Goal: Transaction & Acquisition: Purchase product/service

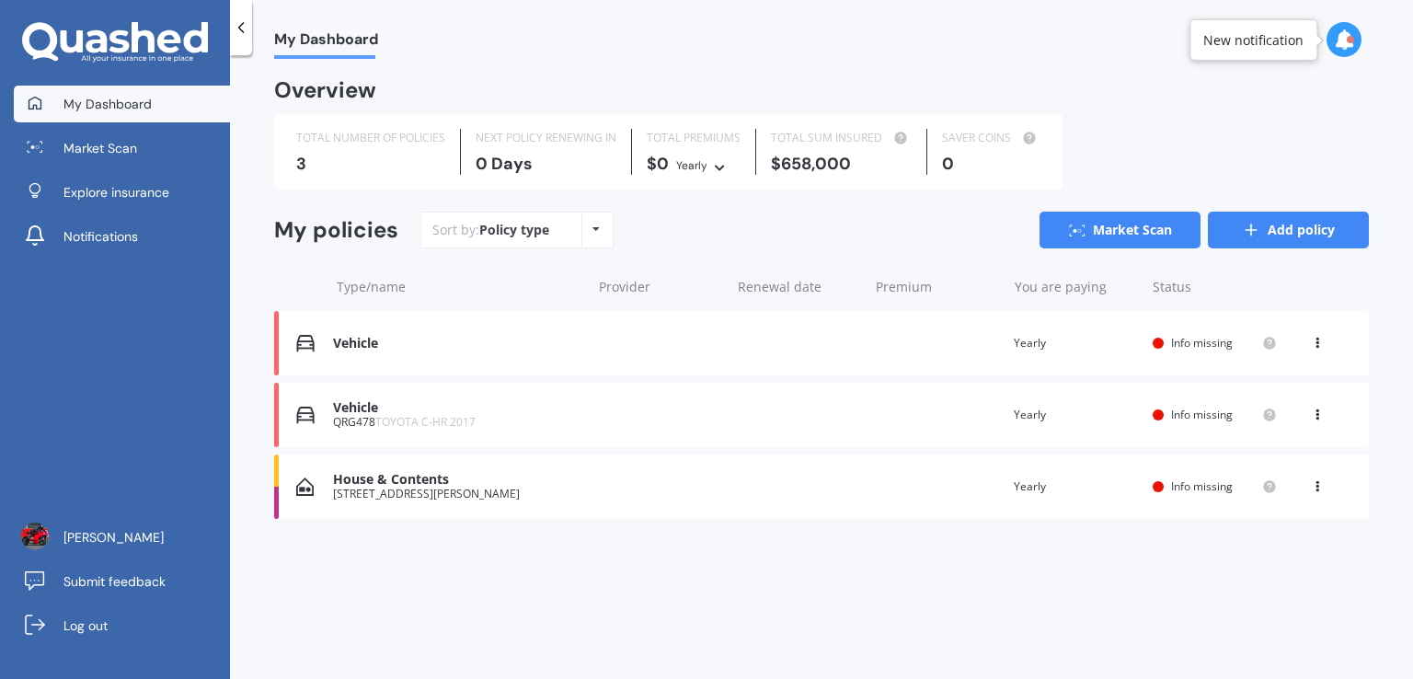
click at [1290, 233] on link "Add policy" at bounding box center [1288, 230] width 161 height 37
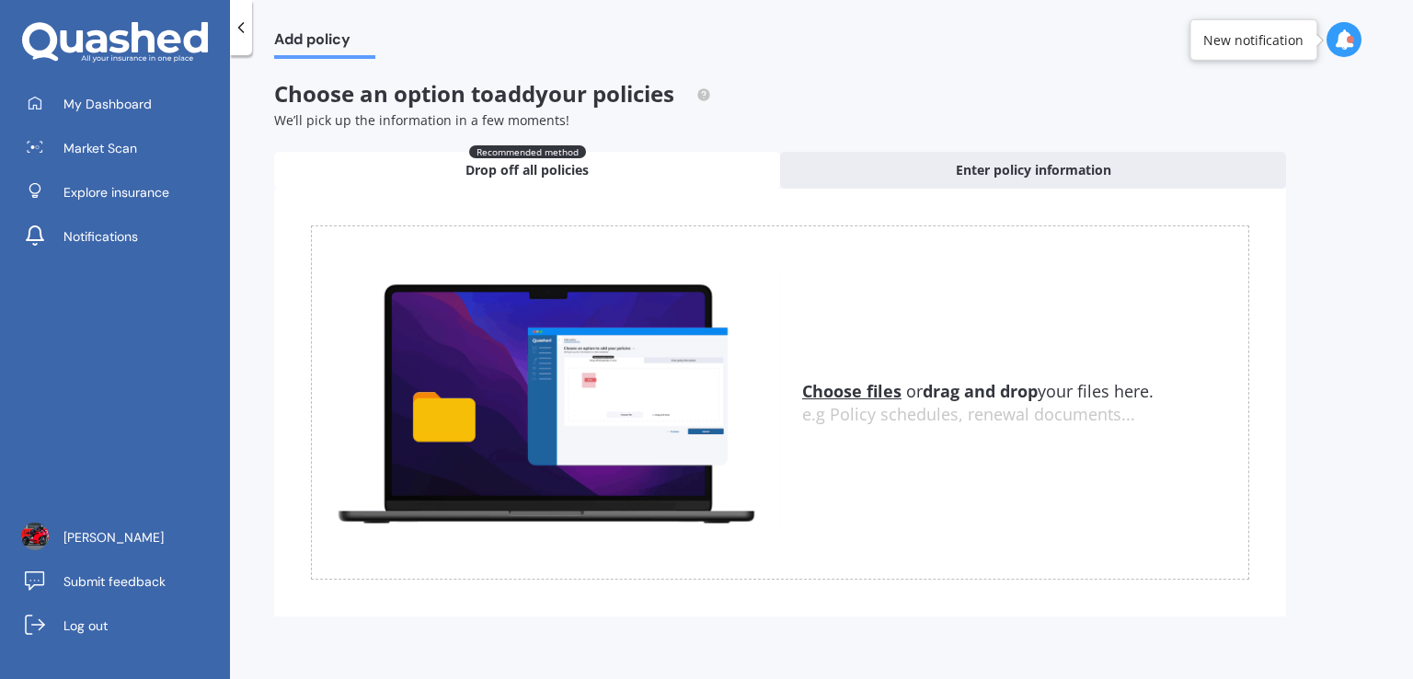
click at [245, 23] on icon at bounding box center [241, 27] width 18 height 18
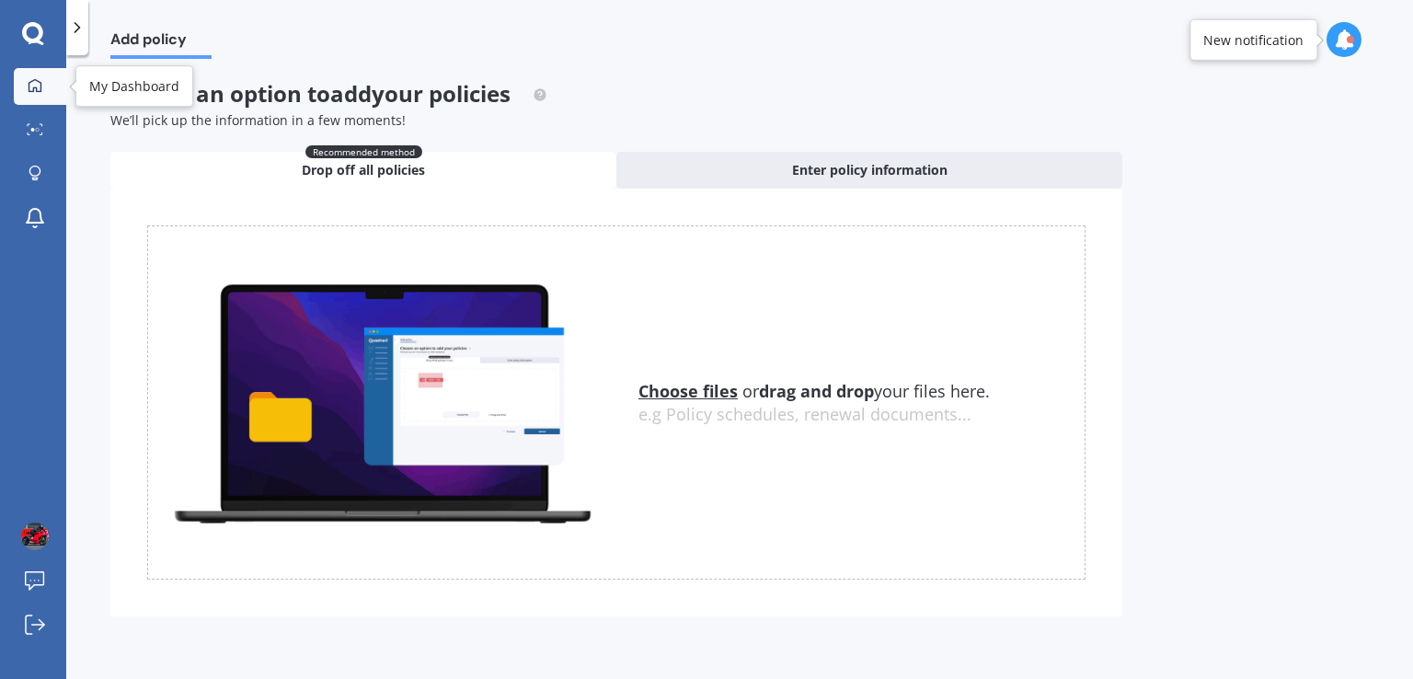
click at [29, 96] on link "My Dashboard" at bounding box center [40, 86] width 52 height 37
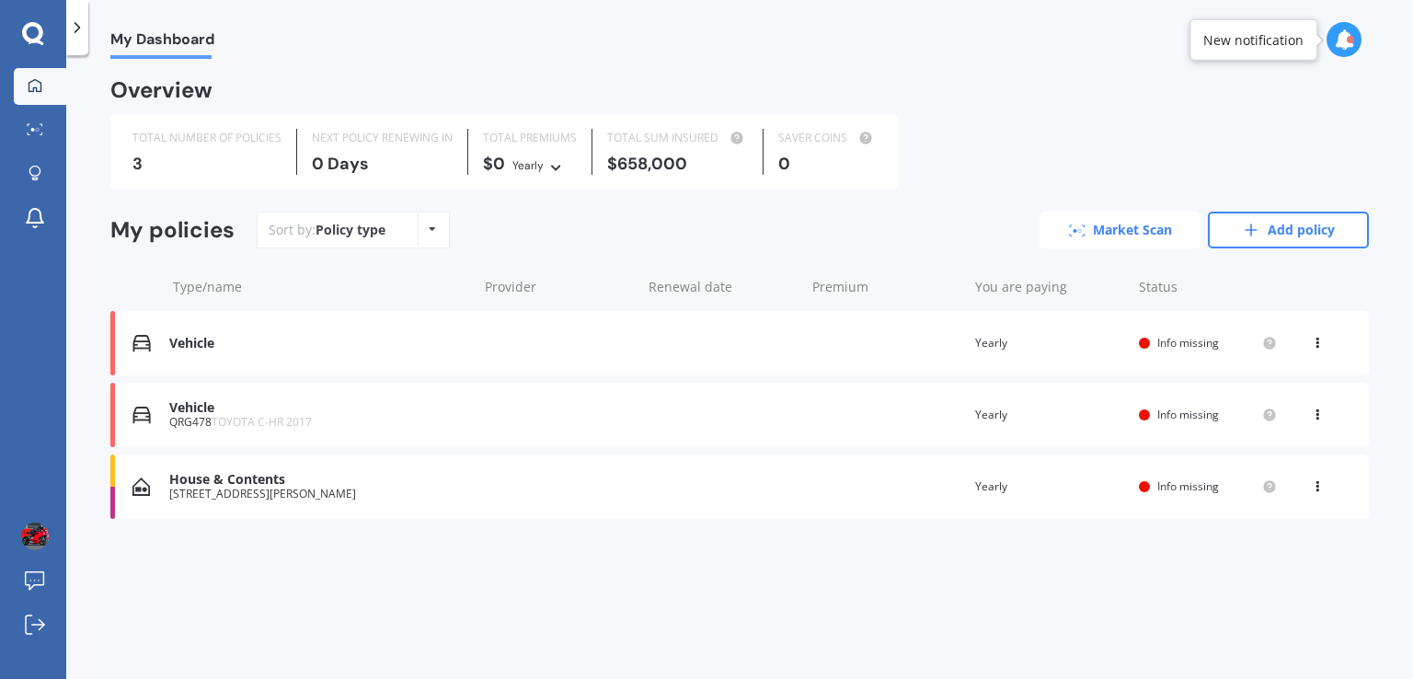
click at [1118, 223] on link "Market Scan" at bounding box center [1119, 230] width 161 height 37
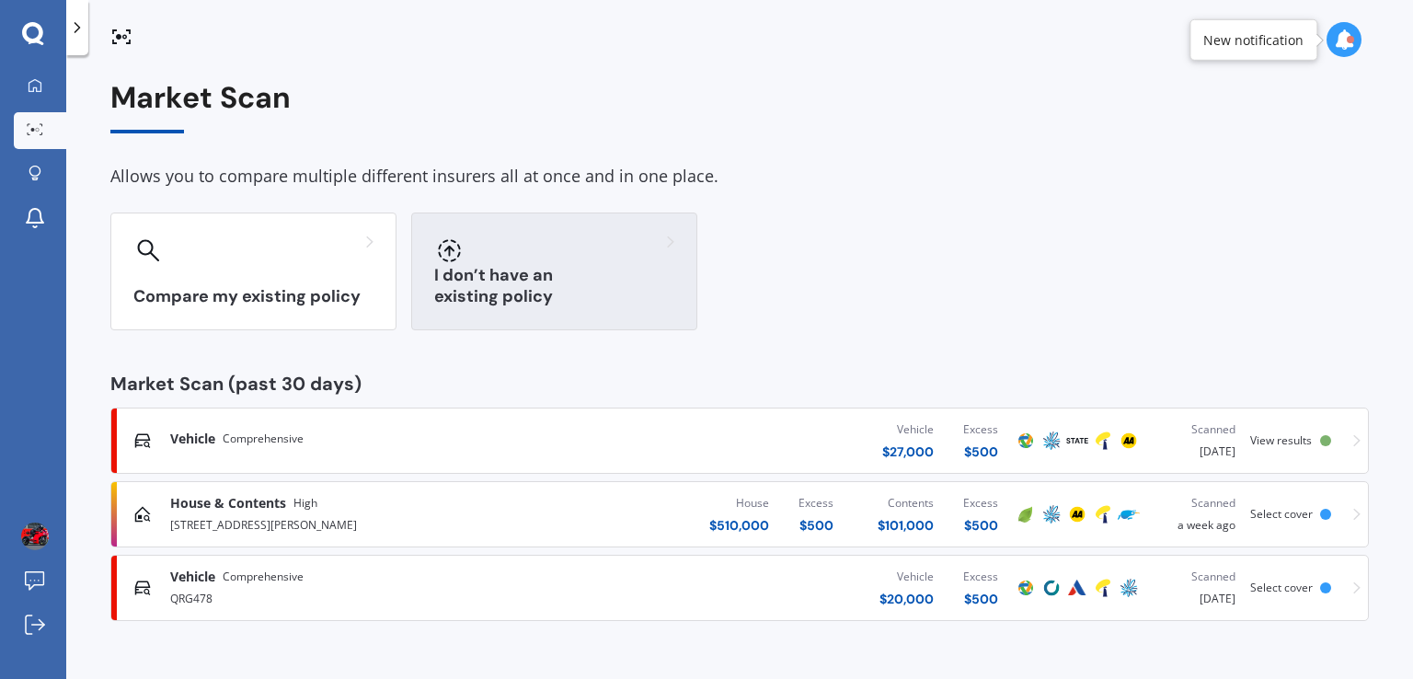
click at [591, 251] on div at bounding box center [554, 249] width 240 height 29
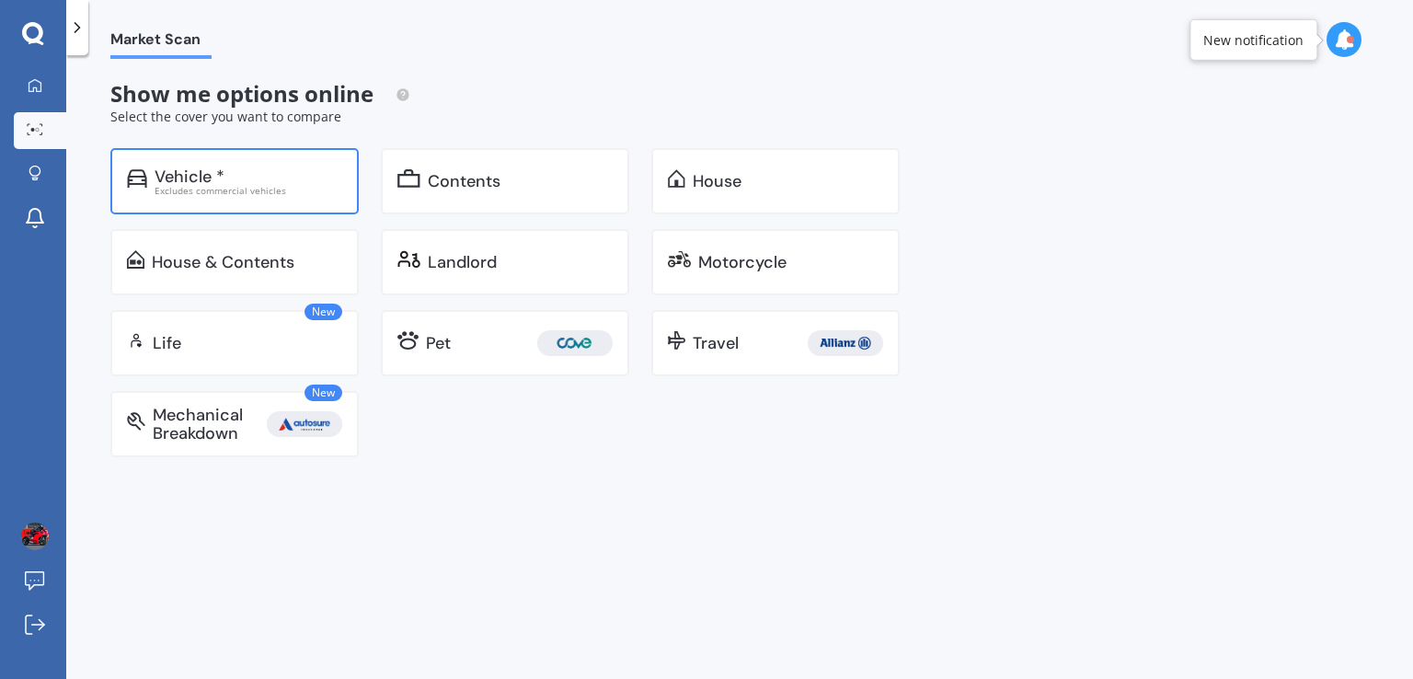
click at [251, 186] on div "Excludes commercial vehicles" at bounding box center [249, 190] width 188 height 9
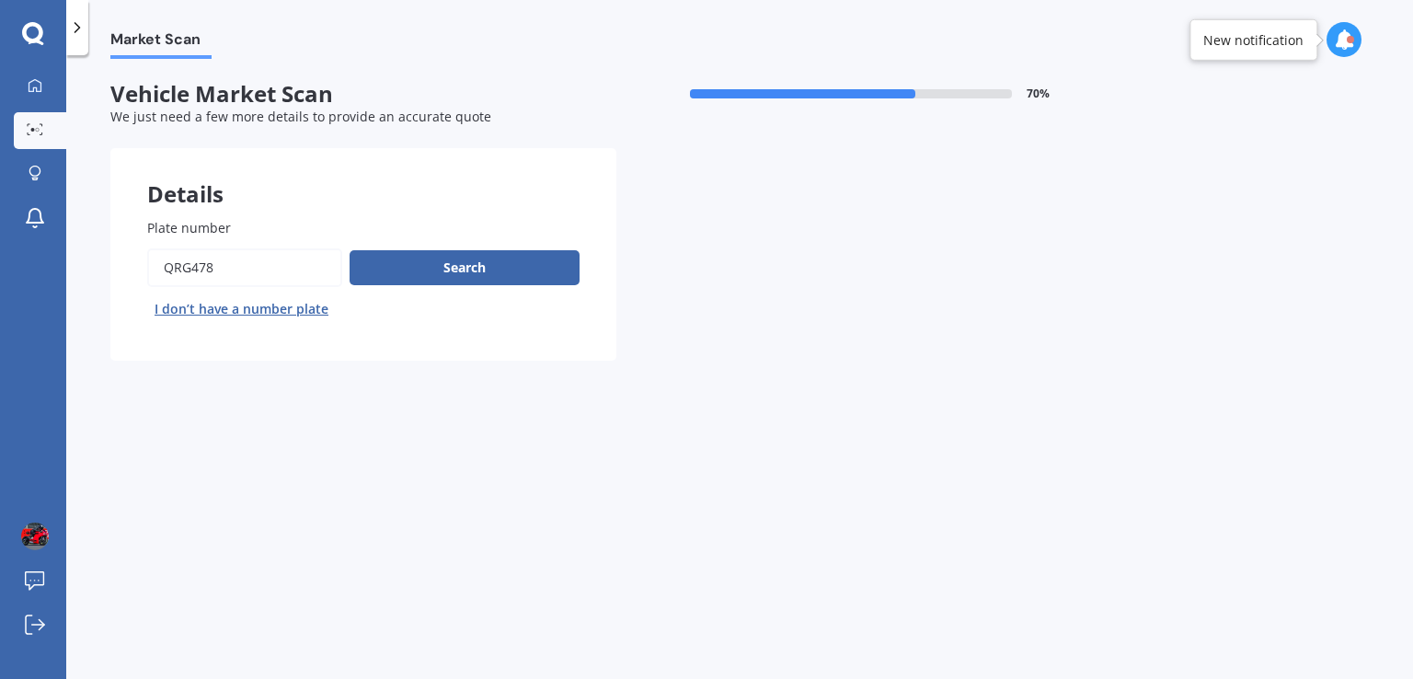
drag, startPoint x: 276, startPoint y: 276, endPoint x: 98, endPoint y: 260, distance: 179.1
click at [98, 260] on div "Market Scan Vehicle Market Scan 70 % We just need a few more details to provide…" at bounding box center [739, 371] width 1347 height 624
type input "ref884"
click at [442, 264] on button "Search" at bounding box center [465, 267] width 230 height 35
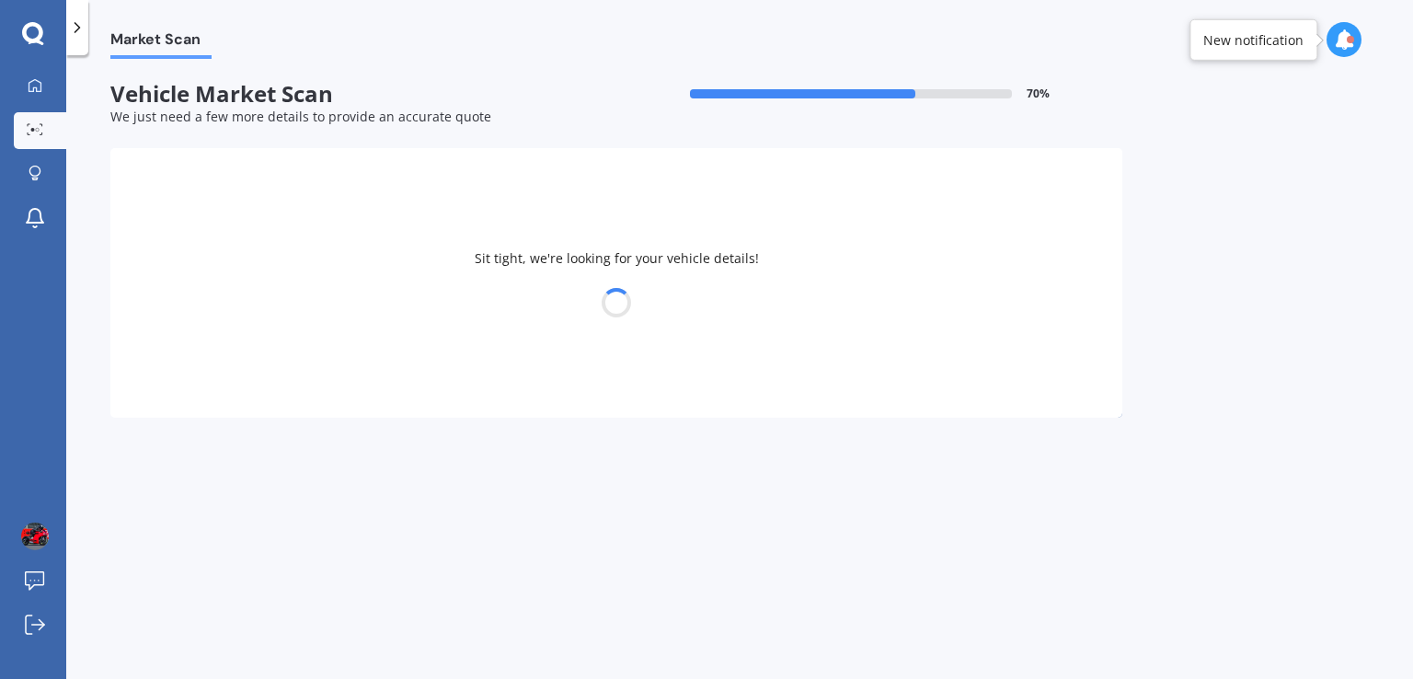
select select "TESLA"
select select "3"
select select "11"
select select "02"
select select "1995"
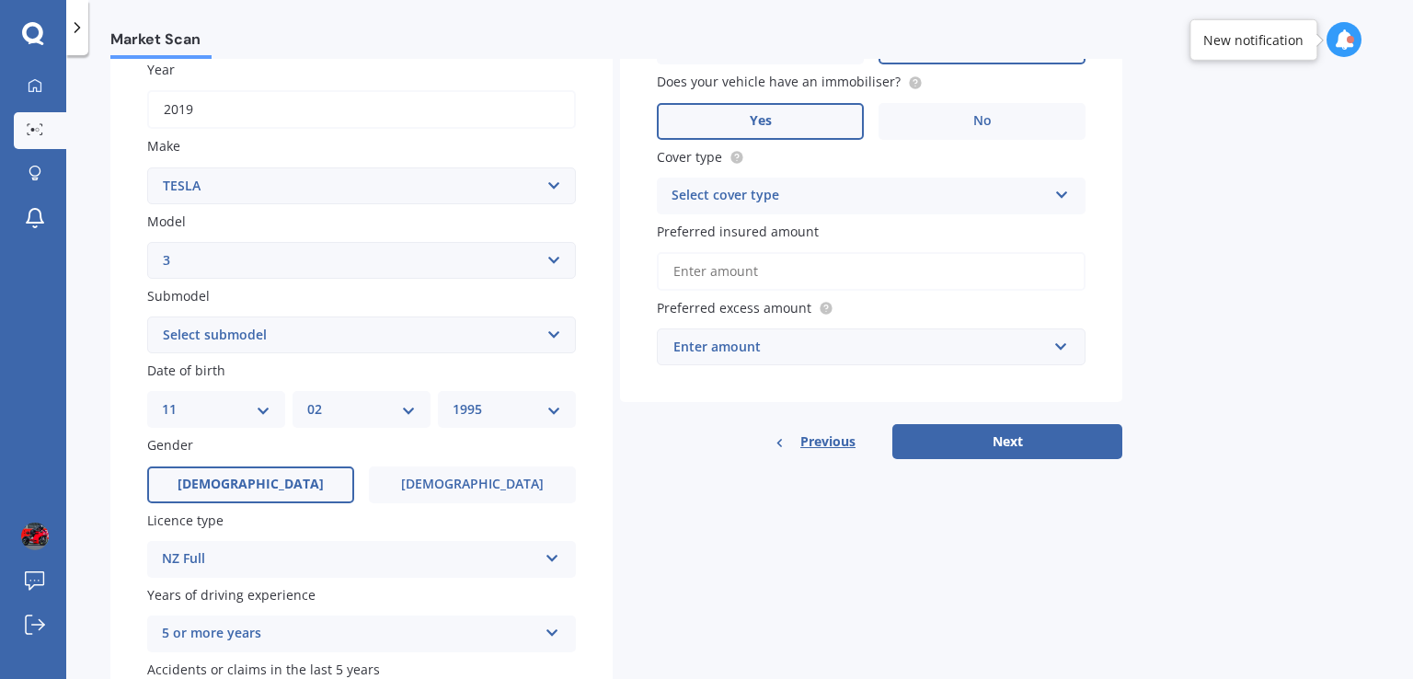
scroll to position [239, 0]
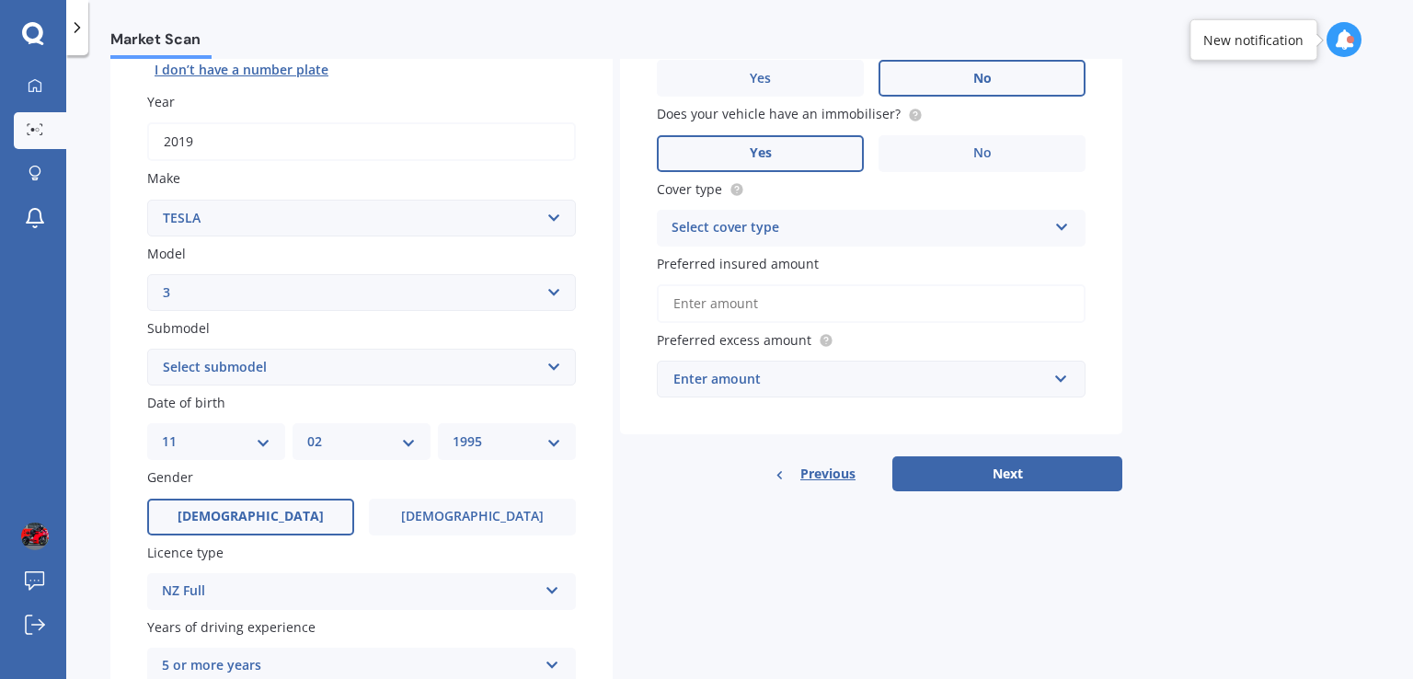
click at [254, 362] on select "Select submodel EV" at bounding box center [361, 367] width 429 height 37
select select "EV"
click at [147, 349] on select "Select submodel EV" at bounding box center [361, 367] width 429 height 37
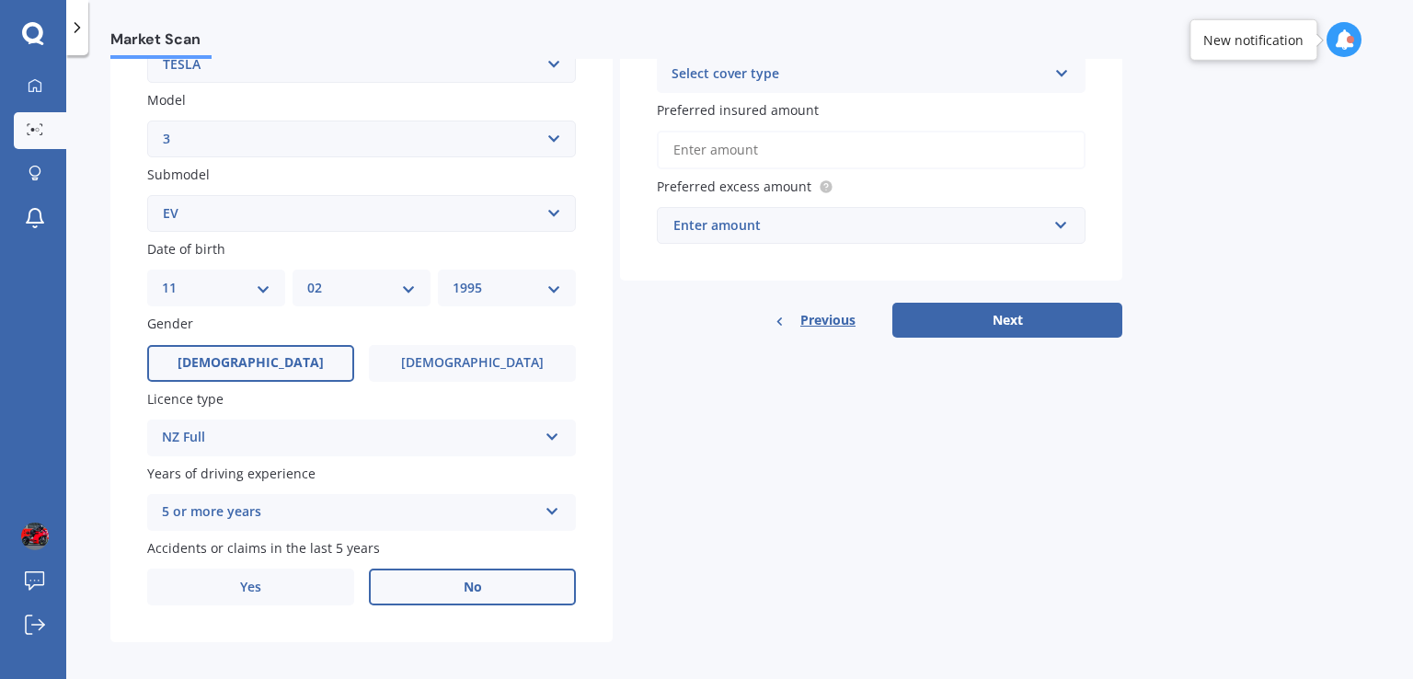
scroll to position [405, 0]
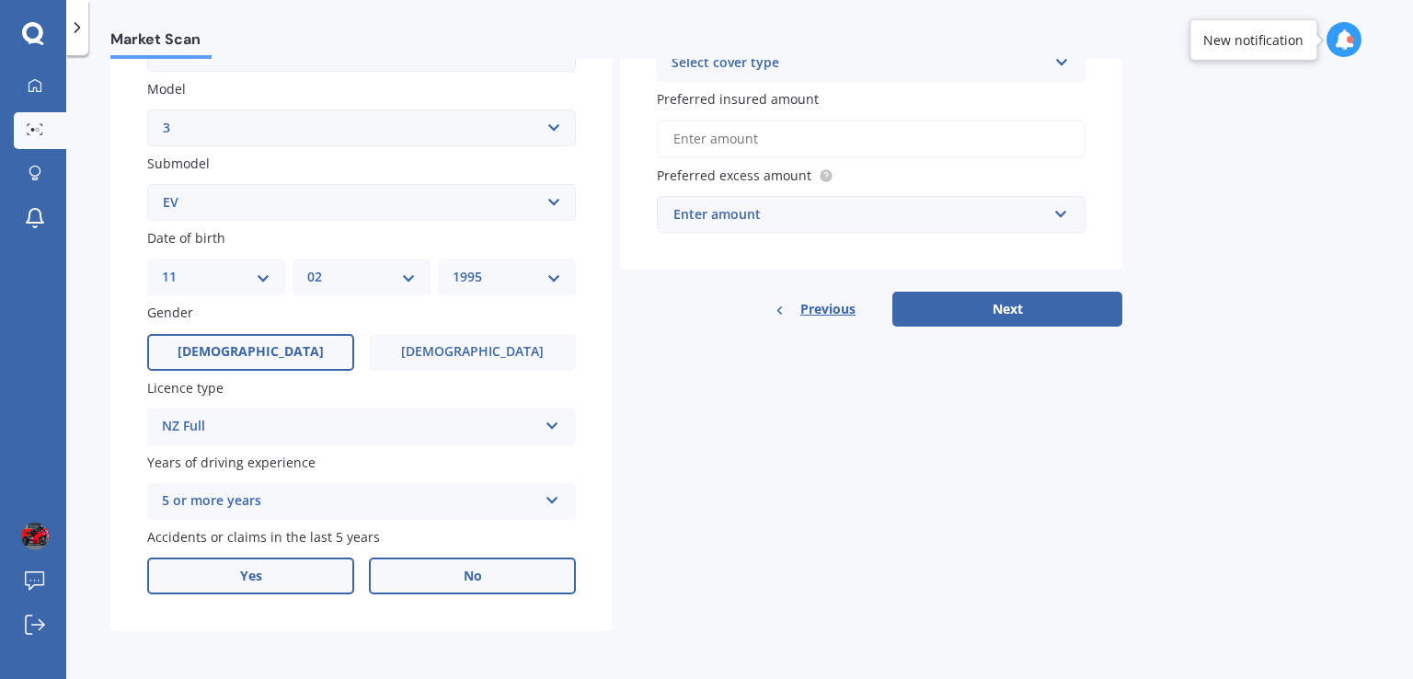
click at [294, 578] on label "Yes" at bounding box center [250, 575] width 207 height 37
click at [0, 0] on input "Yes" at bounding box center [0, 0] width 0 height 0
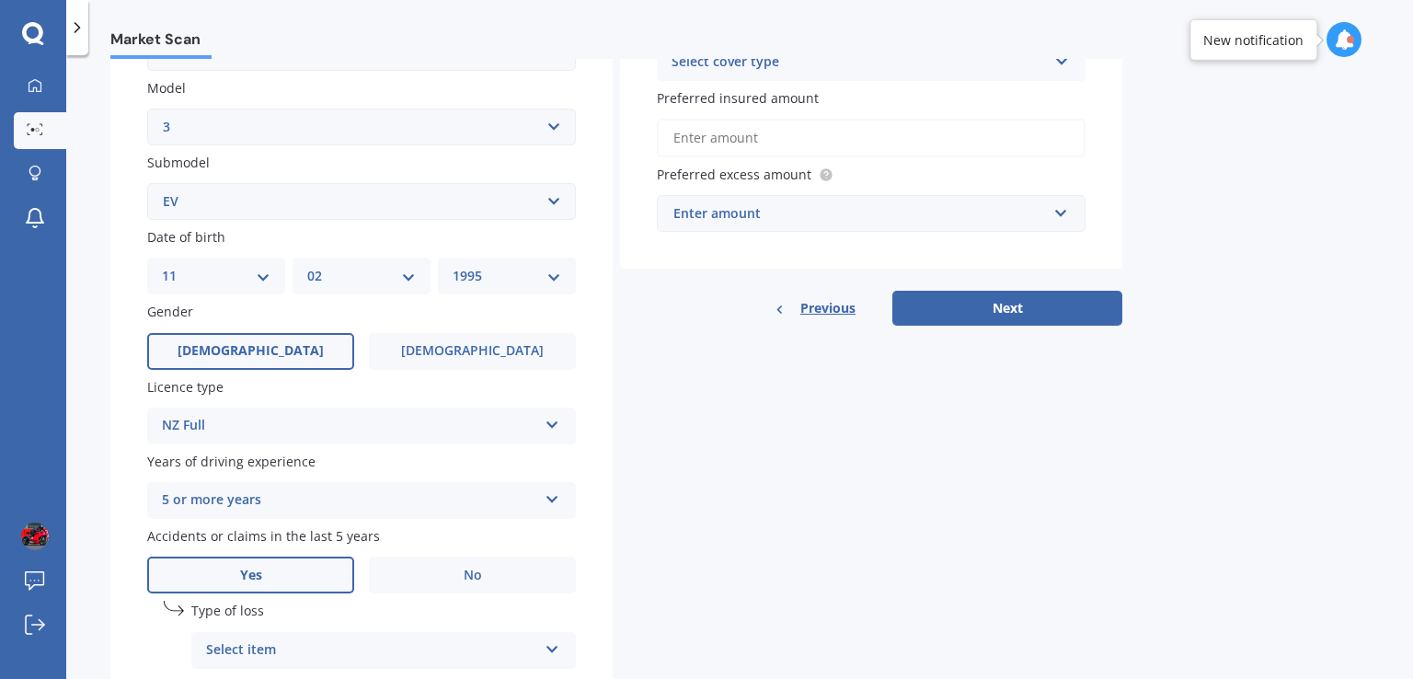
scroll to position [603, 0]
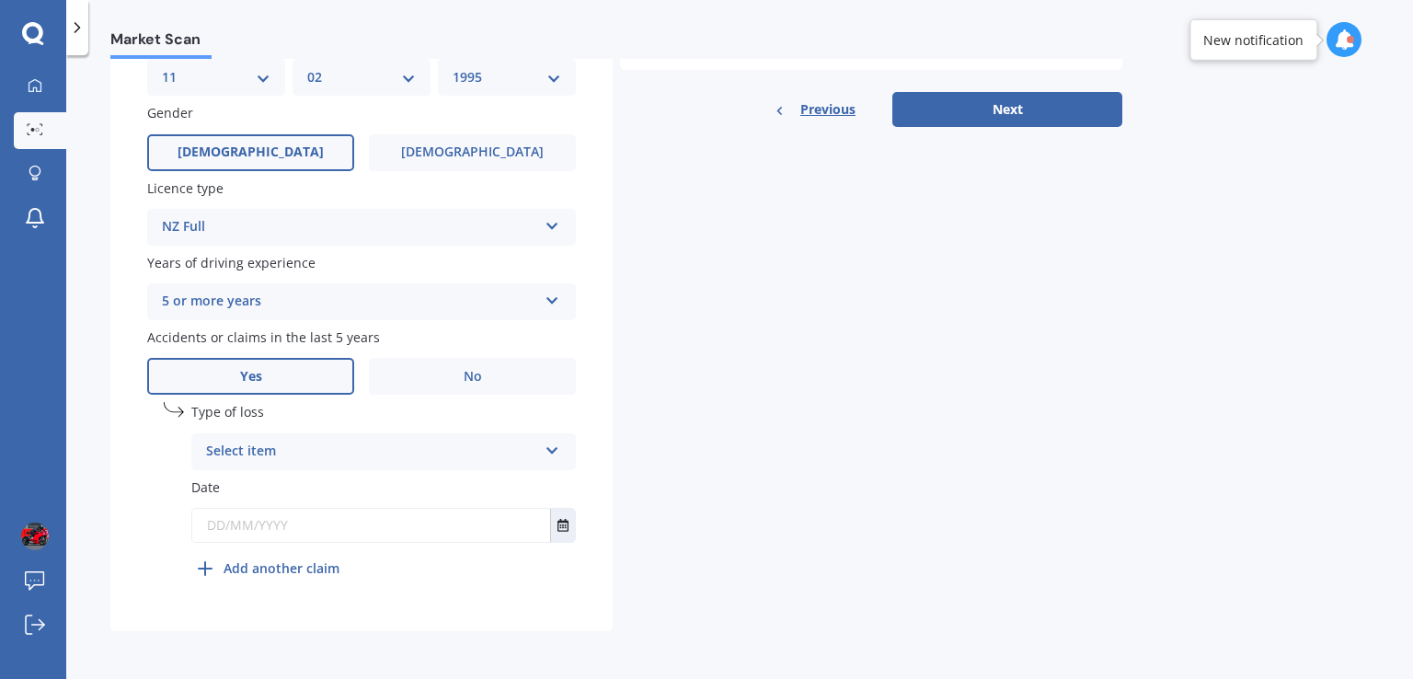
click at [270, 446] on div "Select item" at bounding box center [371, 452] width 331 height 22
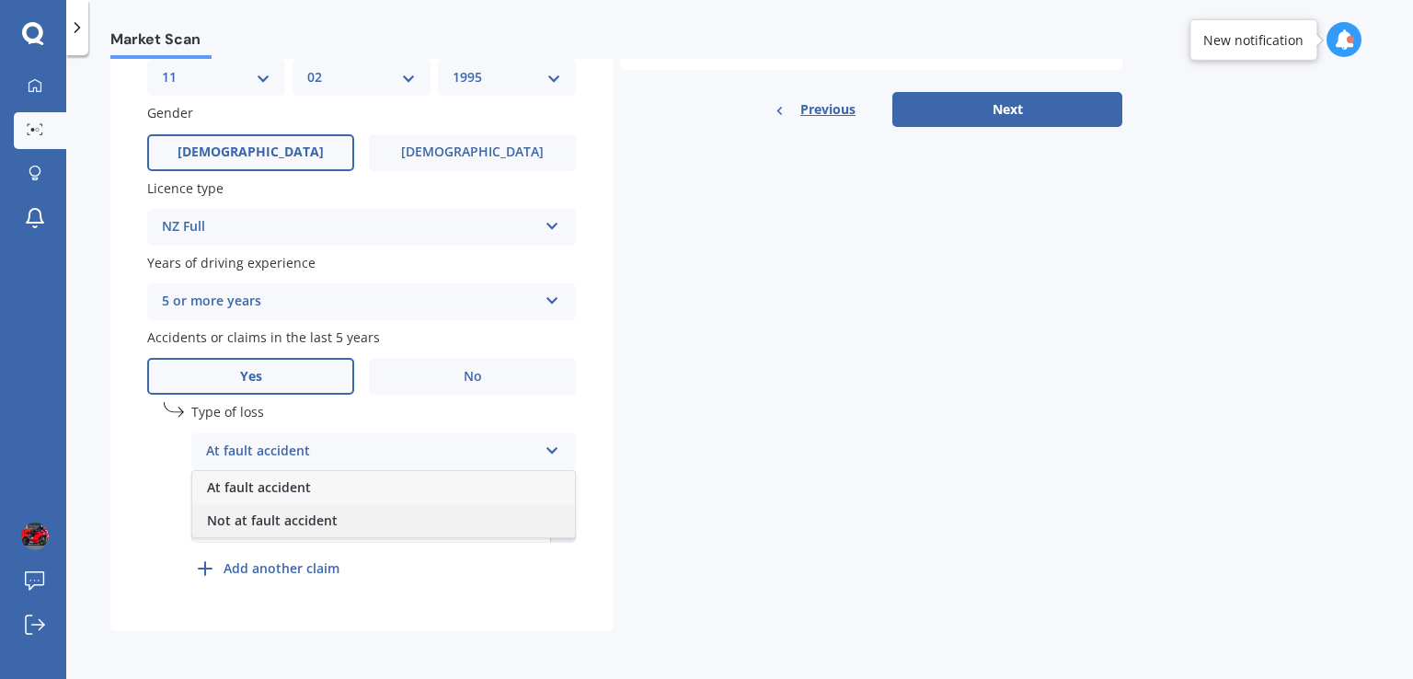
click at [272, 523] on span "Not at fault accident" at bounding box center [272, 519] width 131 height 17
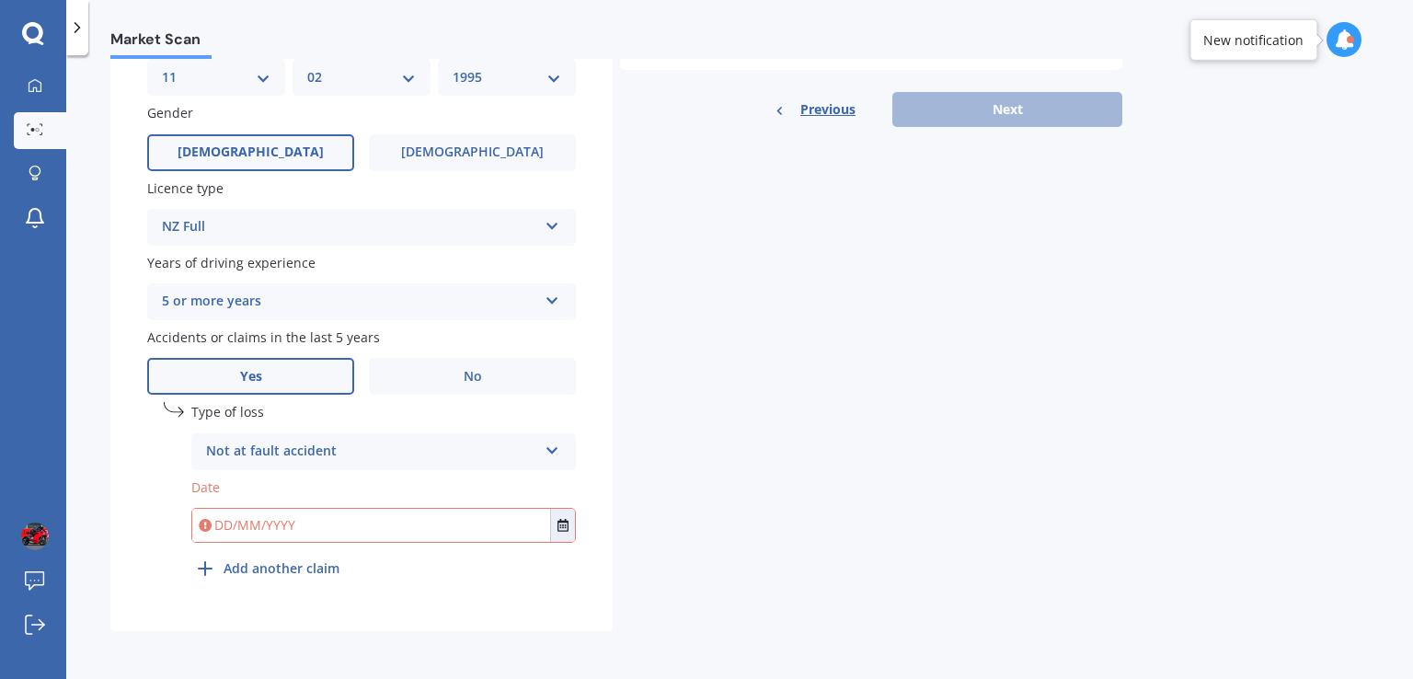
click at [218, 521] on input "text" at bounding box center [371, 525] width 358 height 33
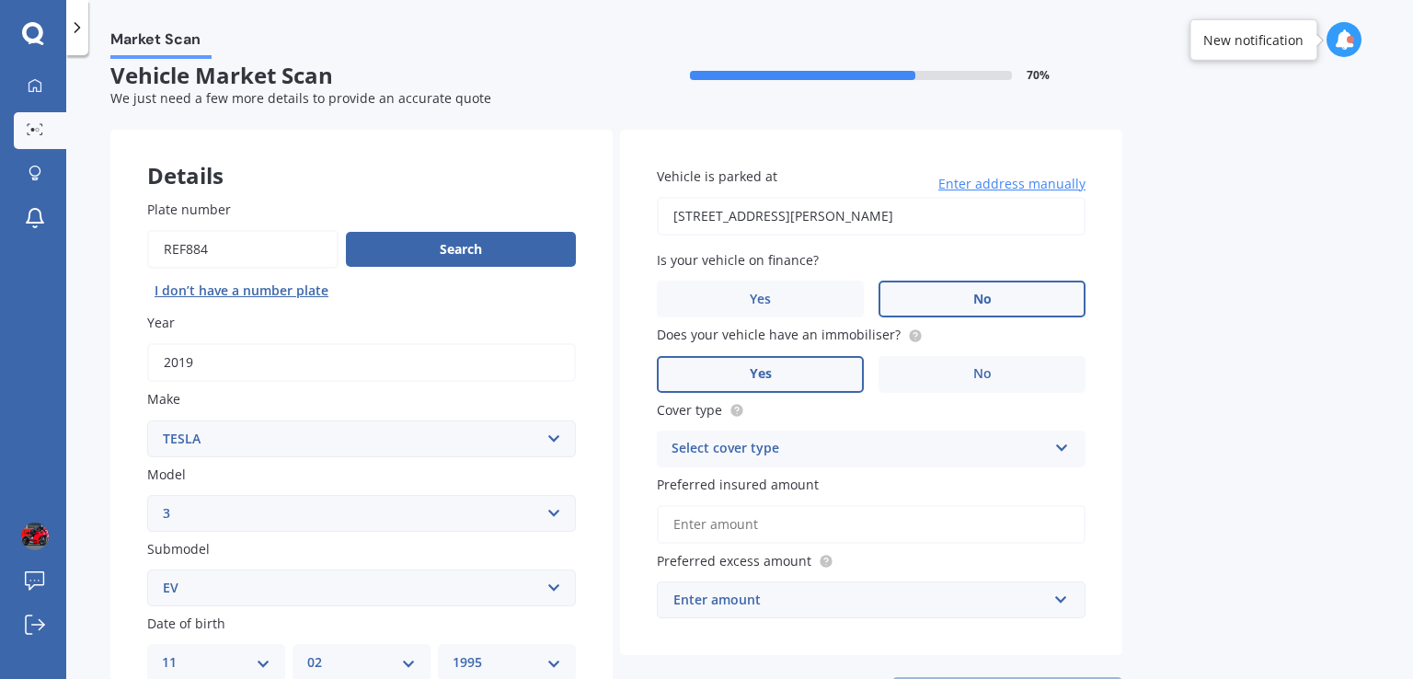
scroll to position [7, 0]
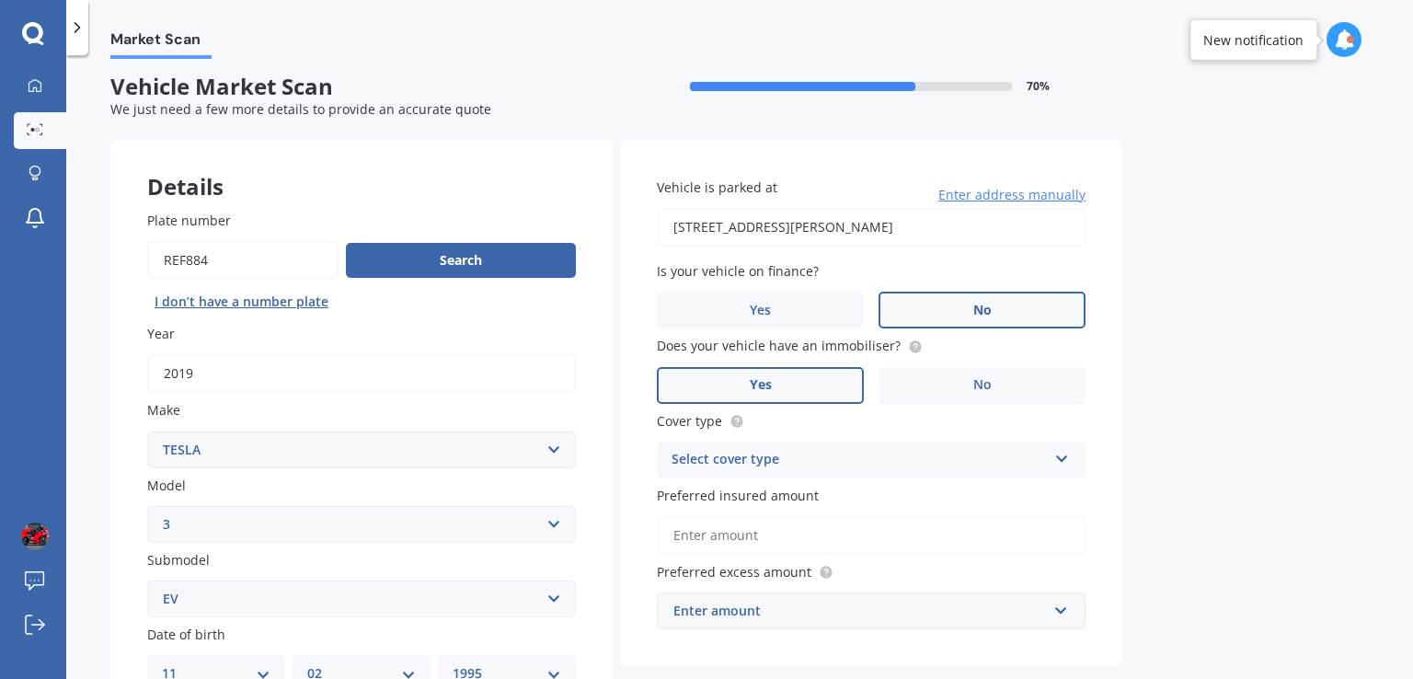
type input "[DATE]"
drag, startPoint x: 916, startPoint y: 233, endPoint x: 614, endPoint y: 252, distance: 302.3
click at [614, 252] on div "Details Plate number Search I don’t have a number plate Year [DATE] Make Select…" at bounding box center [616, 684] width 1012 height 1086
type input "[STREET_ADDRESS][PERSON_NAME]"
click at [767, 309] on span "Yes" at bounding box center [761, 311] width 22 height 16
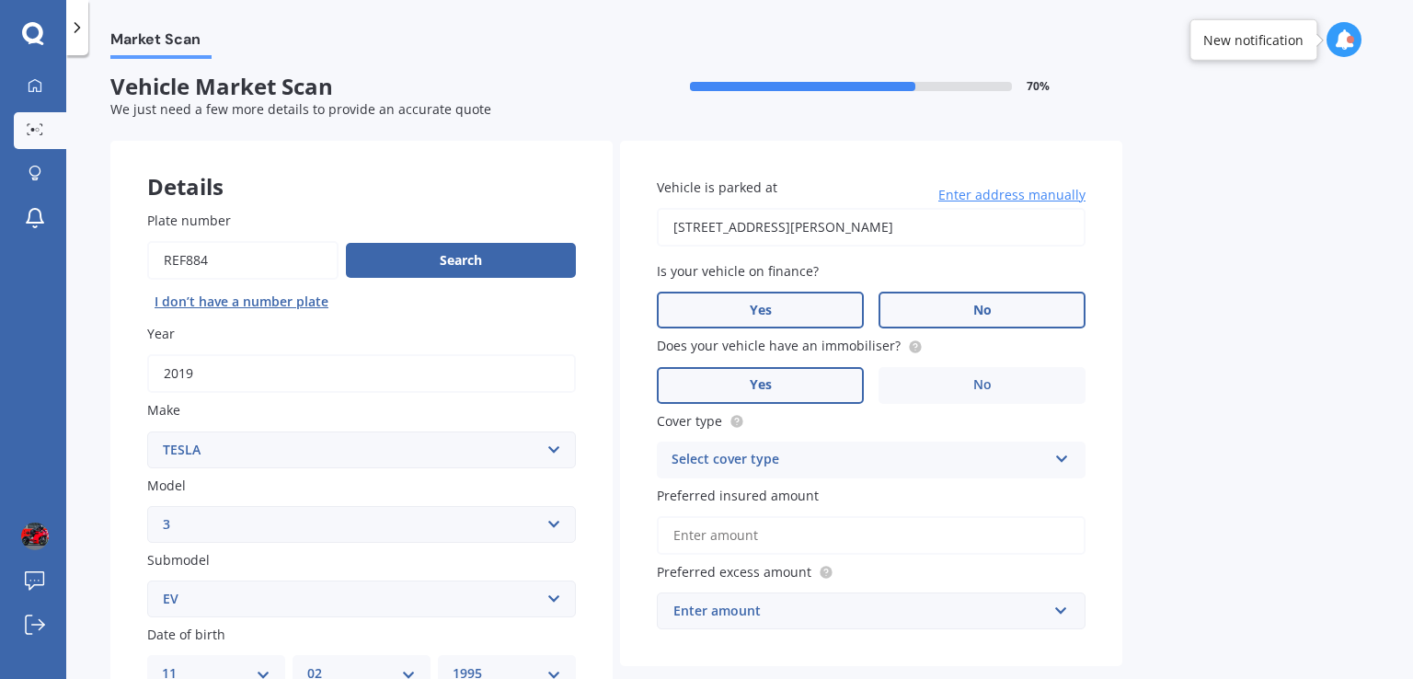
click at [0, 0] on input "Yes" at bounding box center [0, 0] width 0 height 0
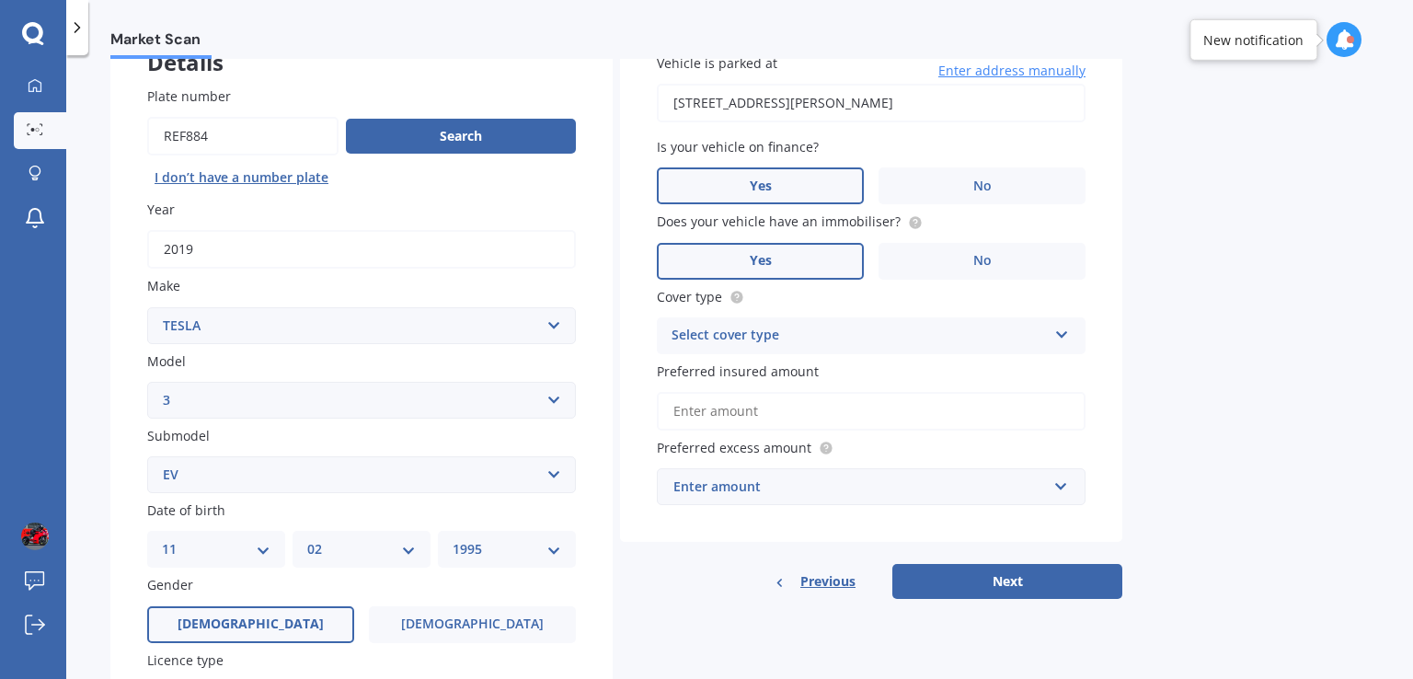
scroll to position [179, 0]
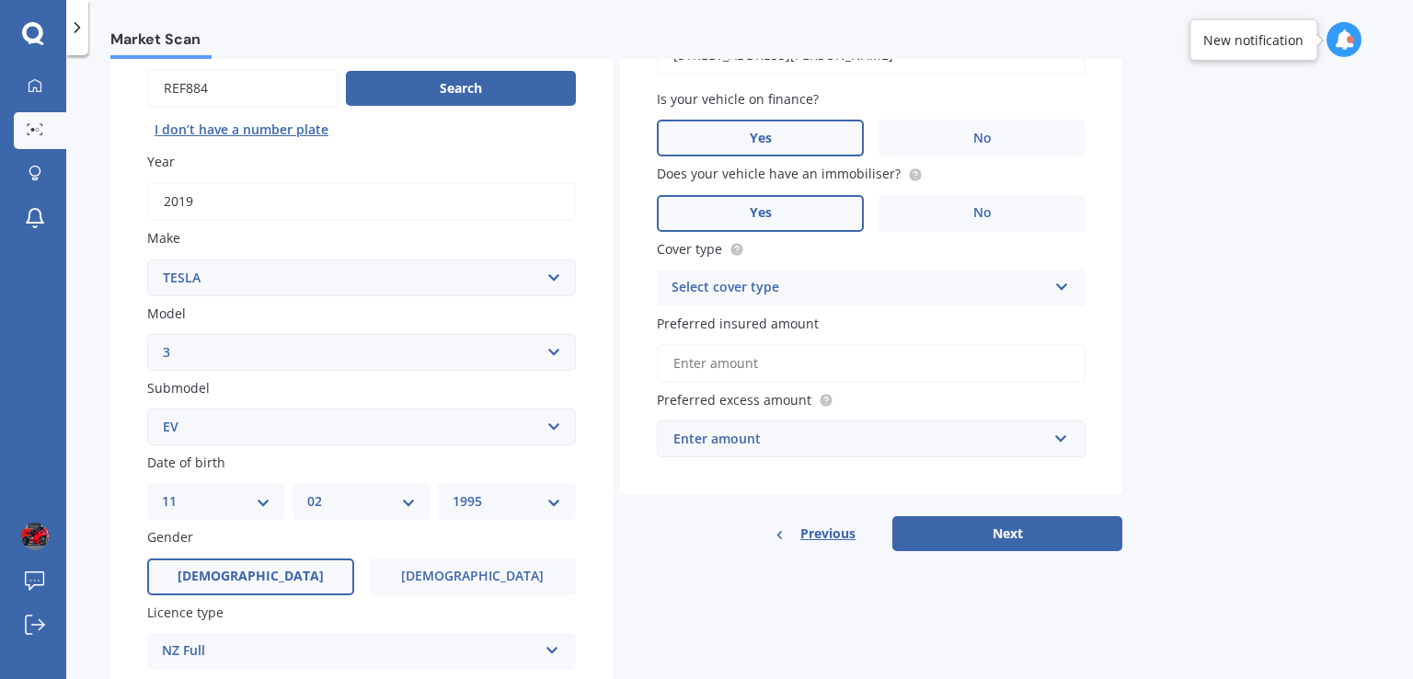
click at [802, 282] on div "Select cover type" at bounding box center [859, 288] width 375 height 22
click at [751, 332] on div "Comprehensive" at bounding box center [871, 323] width 427 height 33
click at [789, 362] on input "Preferred insured amount" at bounding box center [871, 363] width 429 height 39
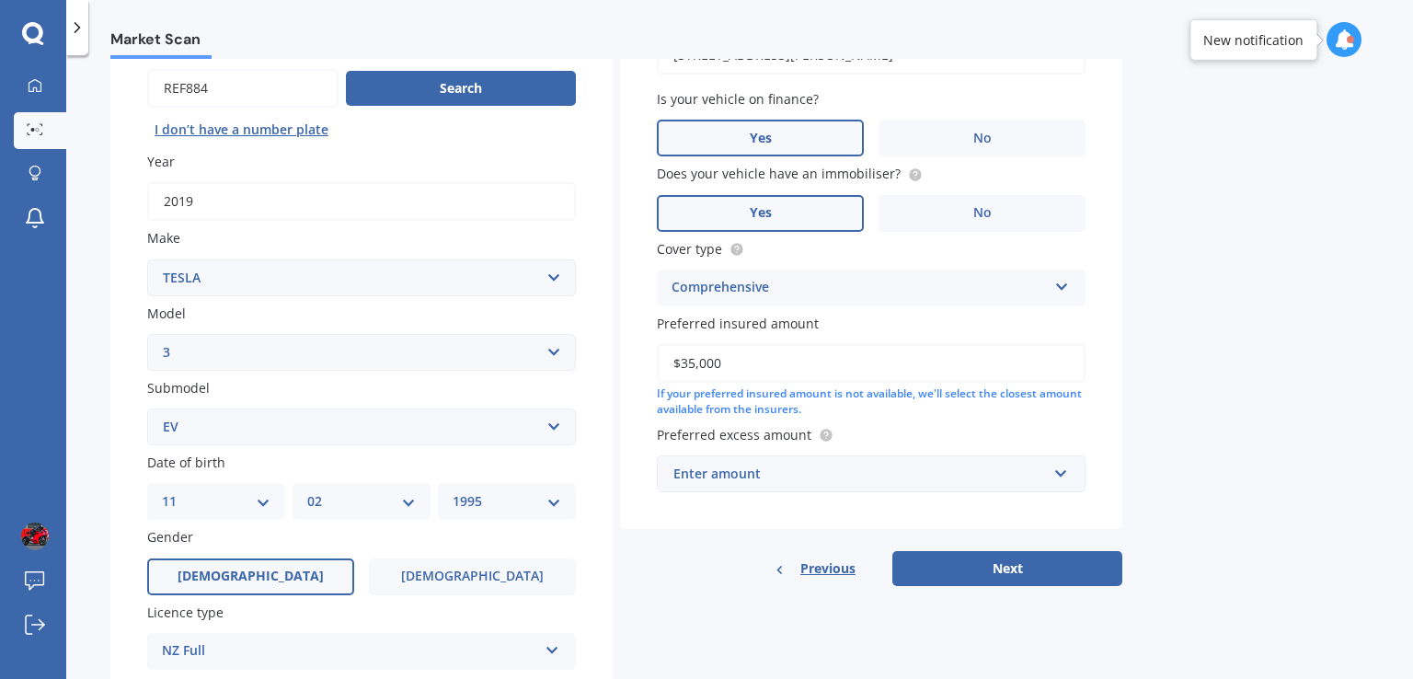
type input "$35,000"
click at [833, 474] on div "Enter amount" at bounding box center [859, 474] width 373 height 20
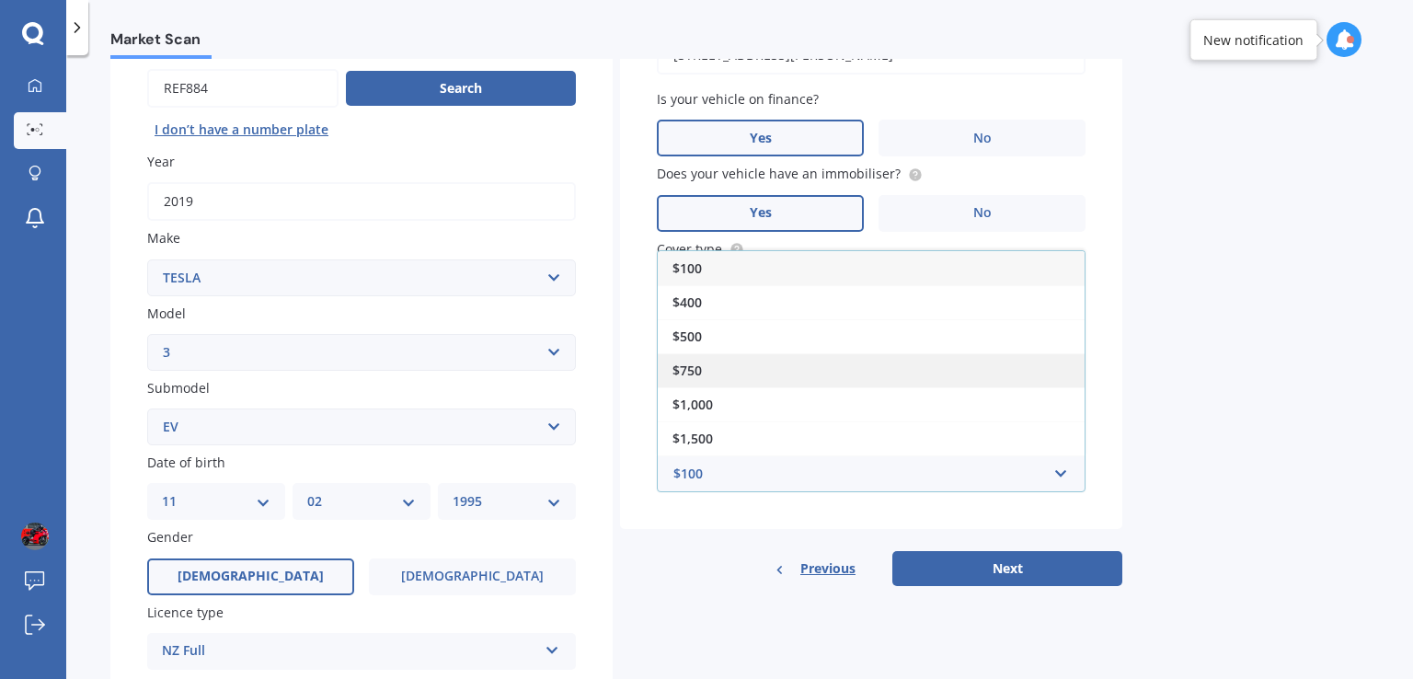
click at [743, 376] on div "$750" at bounding box center [871, 370] width 427 height 34
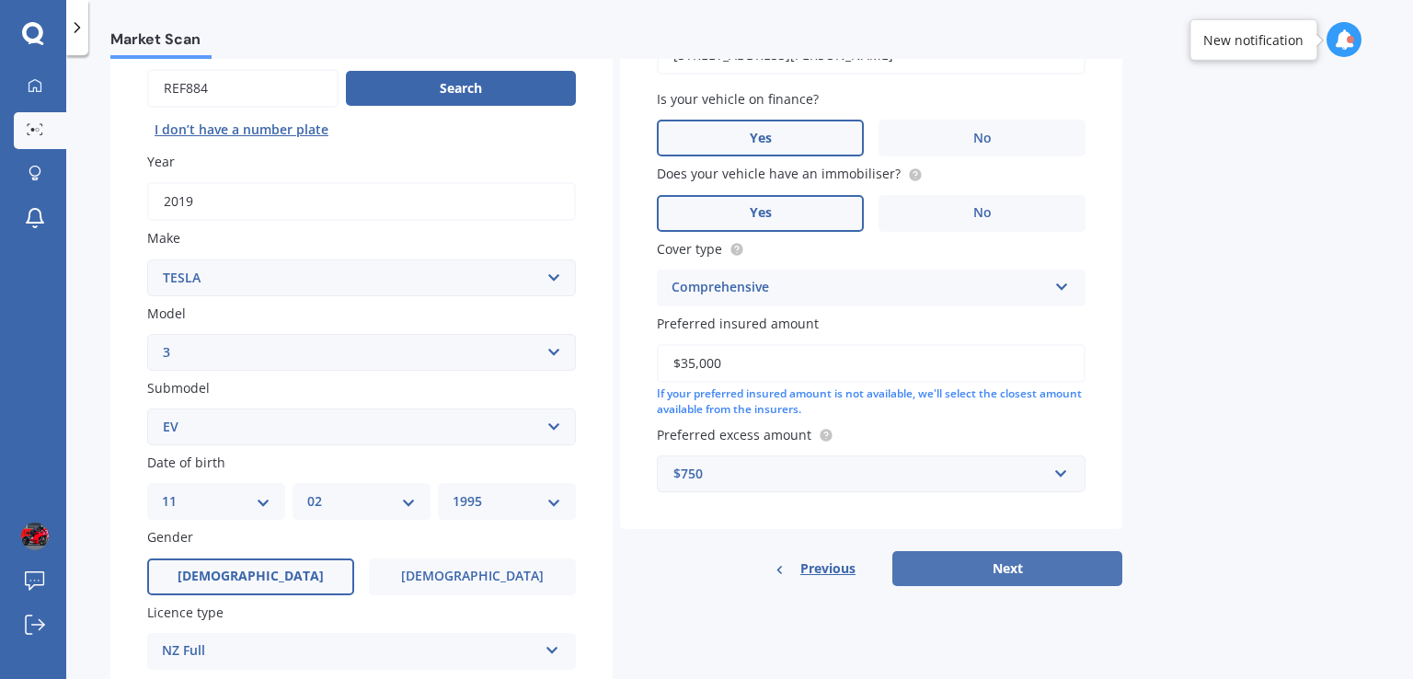
click at [993, 575] on button "Next" at bounding box center [1007, 568] width 230 height 35
select select "11"
select select "02"
select select "1995"
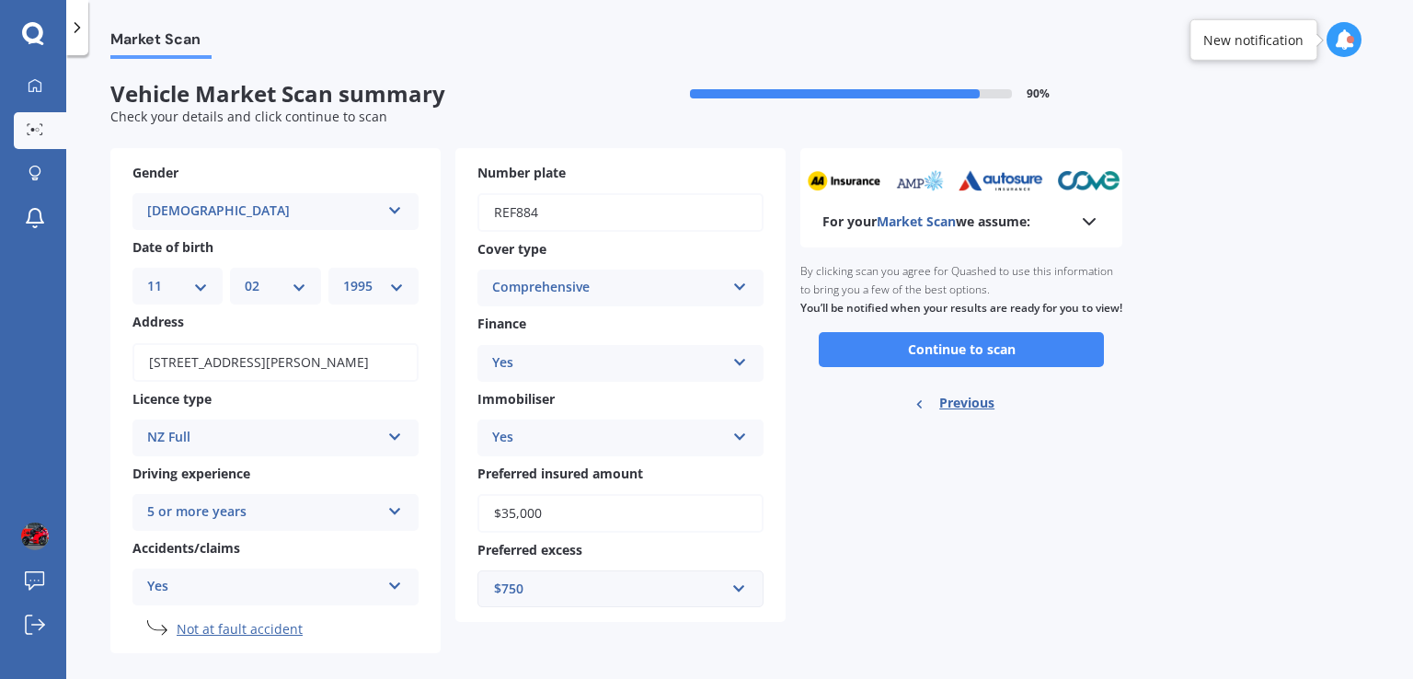
scroll to position [0, 0]
click at [924, 367] on button "Continue to scan" at bounding box center [961, 349] width 285 height 35
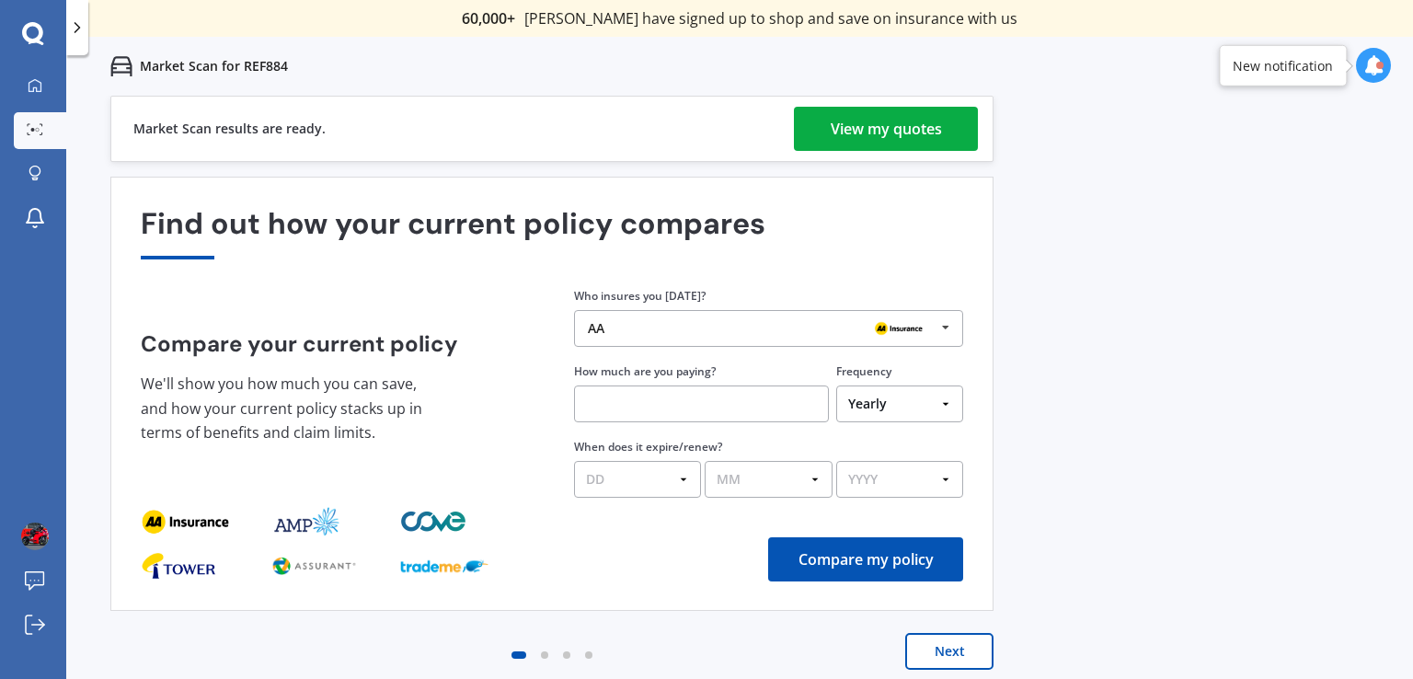
click at [854, 144] on div "View my quotes" at bounding box center [886, 129] width 111 height 44
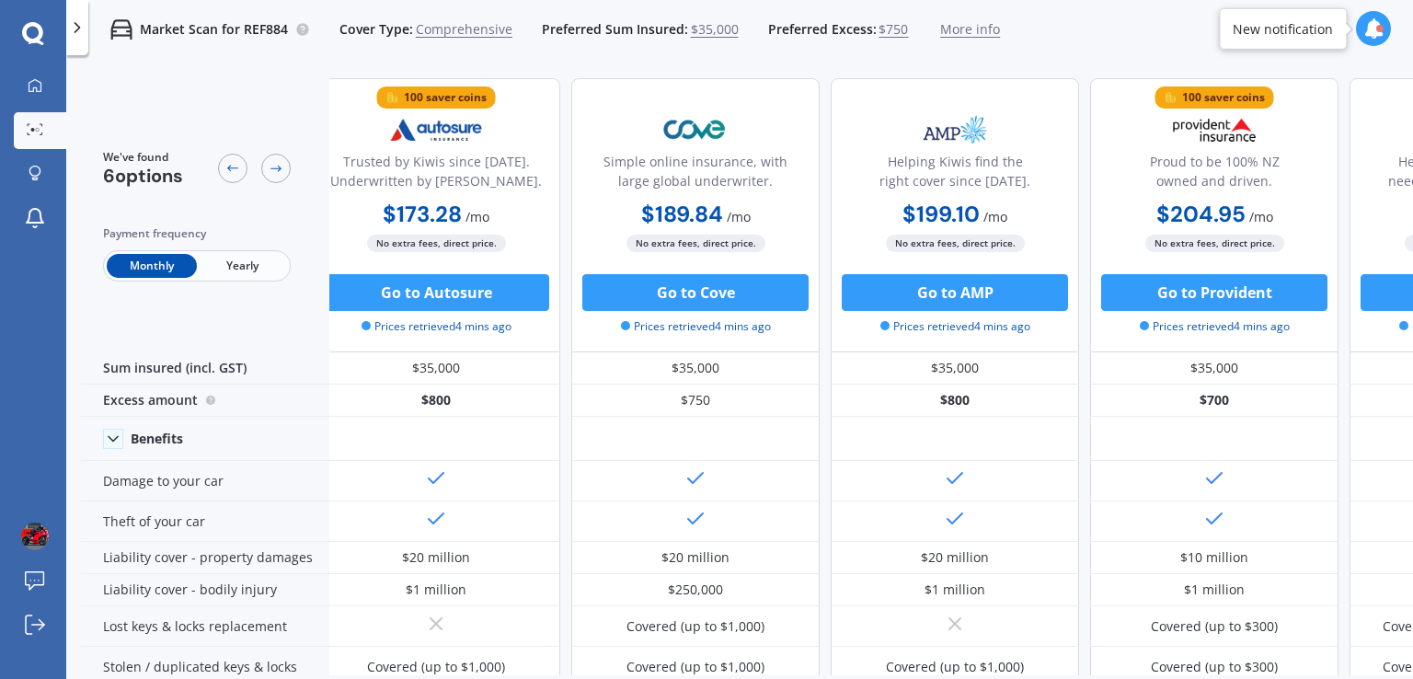
scroll to position [0, 18]
click at [253, 269] on span "Yearly" at bounding box center [242, 266] width 90 height 24
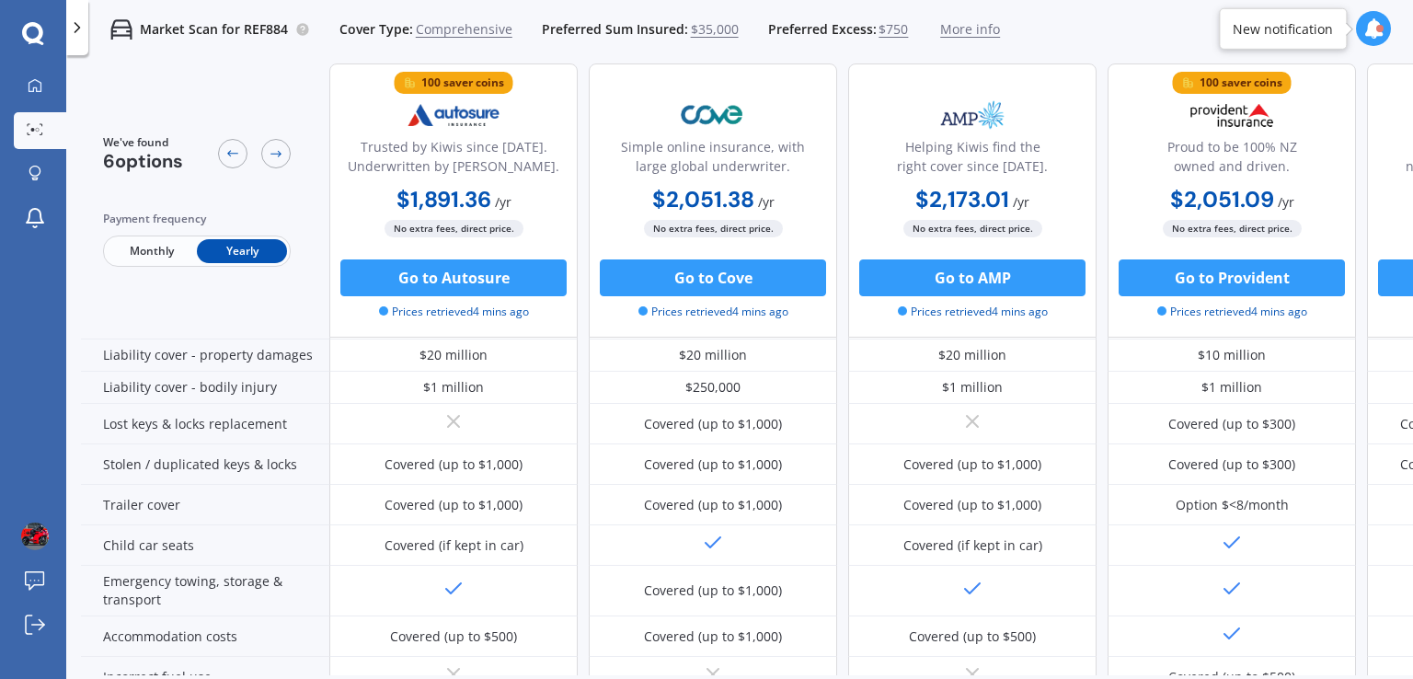
scroll to position [0, 0]
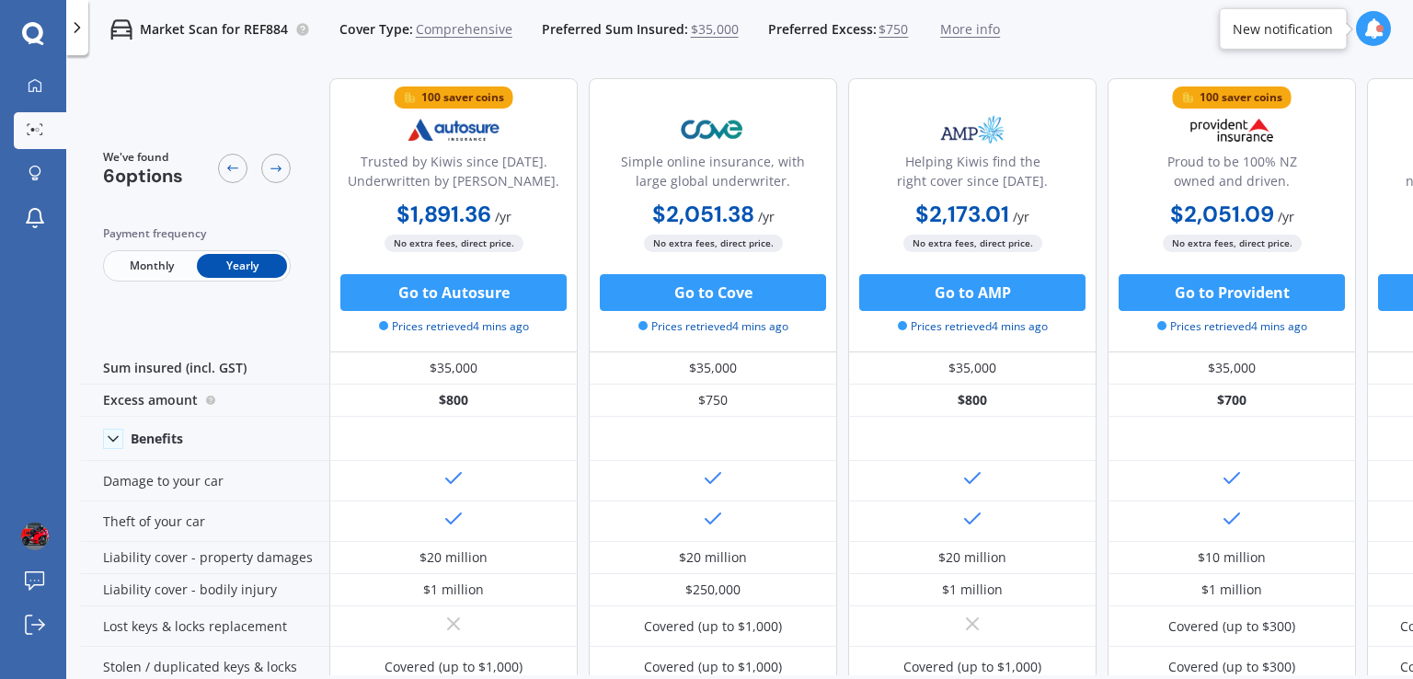
click at [442, 220] on b "$1,891.36" at bounding box center [443, 214] width 95 height 29
click at [522, 202] on div "$1,891.36 / yr $1,891.36 / yr $173.28 / mo" at bounding box center [453, 216] width 248 height 36
click at [449, 294] on button "Go to Autosure" at bounding box center [453, 292] width 226 height 37
